Goal: Information Seeking & Learning: Learn about a topic

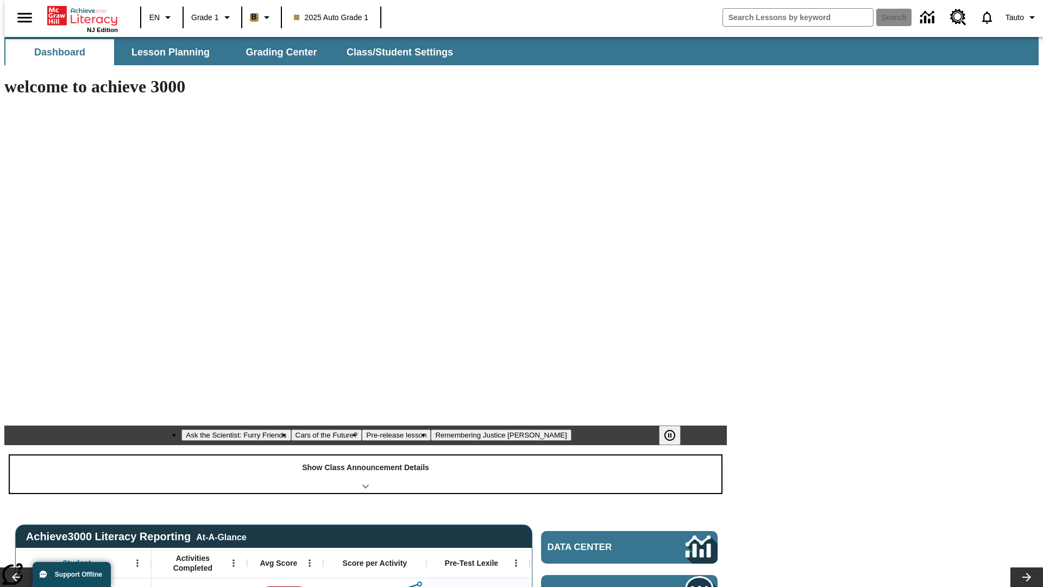
click at [366, 455] on div "Show Class Announcement Details" at bounding box center [366, 473] width 712 height 37
